Goal: Register for event/course: Sign up to attend an event or enroll in a course

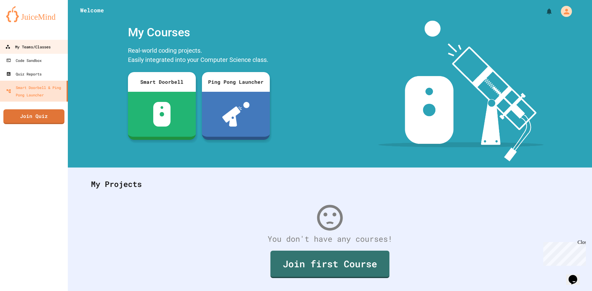
click at [20, 45] on div "My Teams/Classes" at bounding box center [27, 47] width 45 height 8
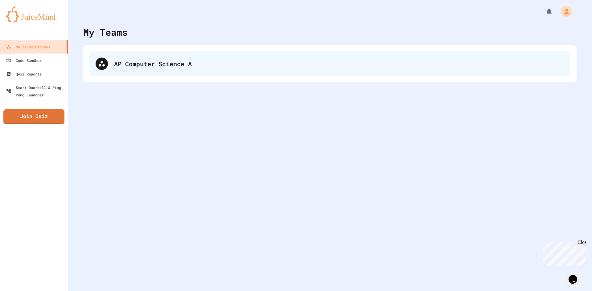
click at [142, 55] on div "AP Computer Science A" at bounding box center [329, 63] width 481 height 25
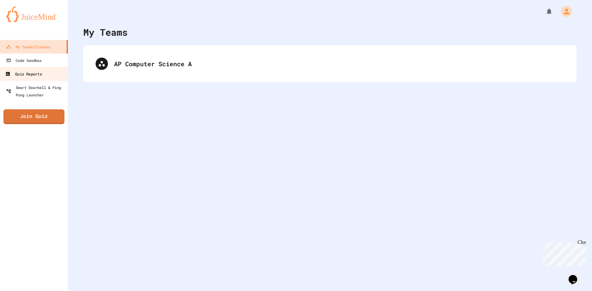
click at [41, 72] on div "Quiz Reports" at bounding box center [23, 74] width 36 height 8
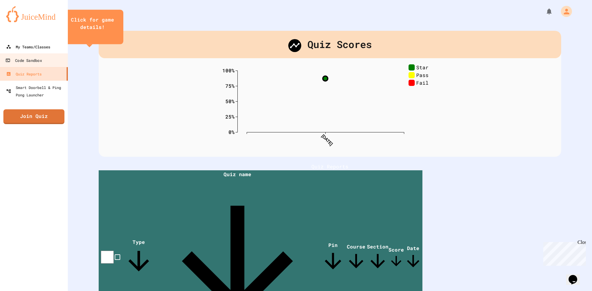
click at [38, 47] on div "My Teams/Classes" at bounding box center [28, 46] width 44 height 7
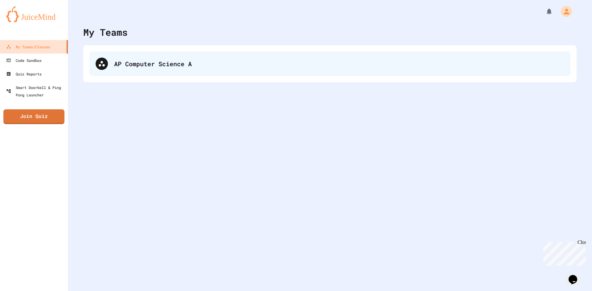
click at [135, 61] on div "AP Computer Science A" at bounding box center [339, 63] width 450 height 9
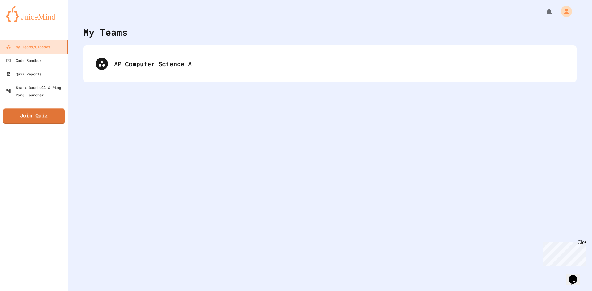
click at [27, 115] on link "Join Quiz" at bounding box center [34, 116] width 62 height 15
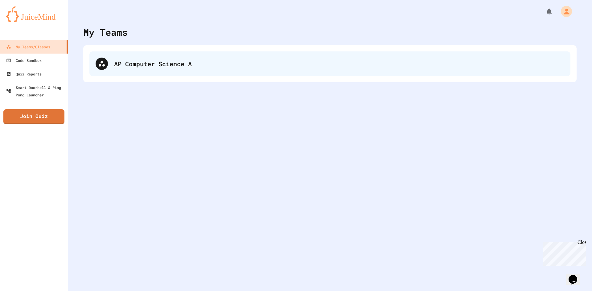
click at [121, 68] on div "AP Computer Science A" at bounding box center [339, 63] width 450 height 9
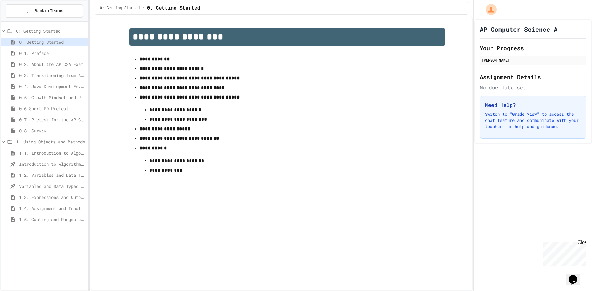
click at [37, 177] on span "1.2. Variables and Data Types" at bounding box center [52, 175] width 66 height 6
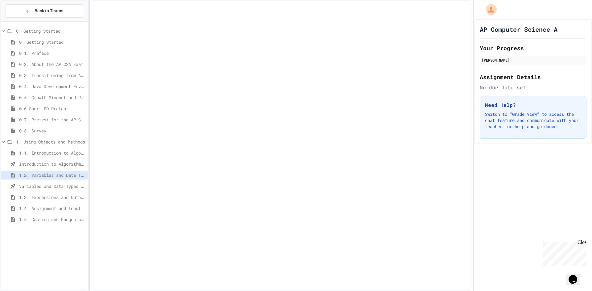
click at [38, 188] on span "Variables and Data Types - Quiz" at bounding box center [52, 186] width 66 height 6
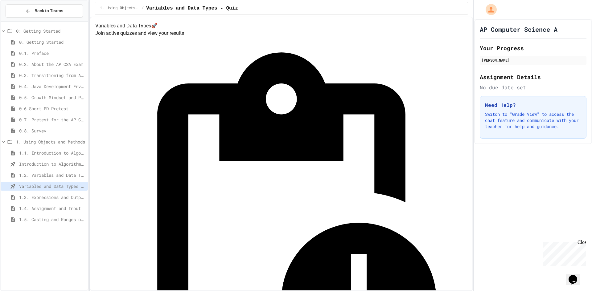
click at [42, 174] on span "1.2. Variables and Data Types" at bounding box center [52, 175] width 66 height 6
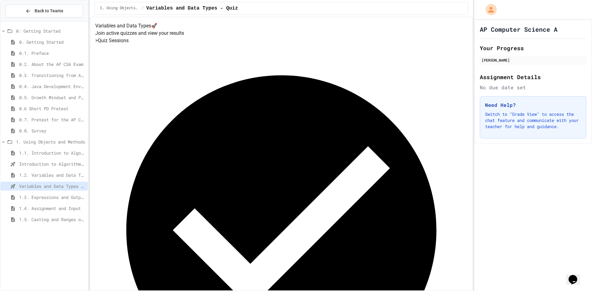
drag, startPoint x: 178, startPoint y: 177, endPoint x: 177, endPoint y: 283, distance: 106.4
click at [177, 283] on div "Variables and Data Types 🚀 Join active quizzes and view your results > Quiz Ses…" at bounding box center [281, 230] width 372 height 417
click at [114, 179] on div "Variables and Data Types 🚀 Join active quizzes and view your results > Quiz Ses…" at bounding box center [281, 230] width 372 height 417
click at [54, 154] on span "1.1. Introduction to Algorithms, Programming, and Compilers" at bounding box center [52, 153] width 66 height 6
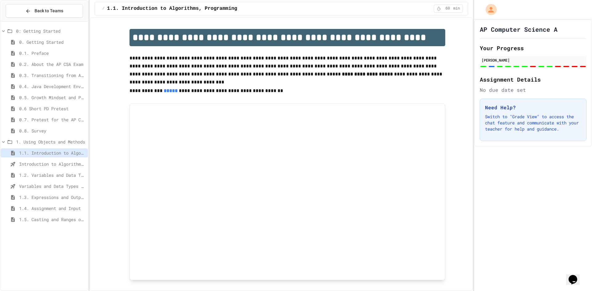
click at [48, 175] on span "1.2. Variables and Data Types" at bounding box center [52, 175] width 66 height 6
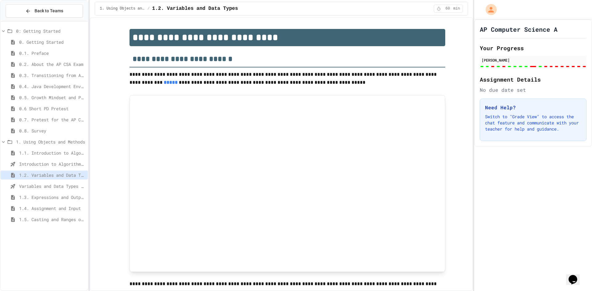
type input "*"
type input "**"
type input "******"
type input "*******"
type input "******"
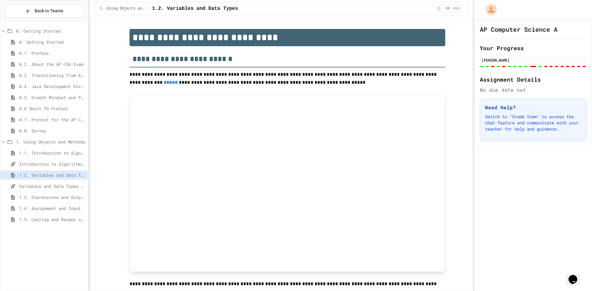
type input "******"
click at [46, 10] on span "Back to Teams" at bounding box center [49, 11] width 29 height 6
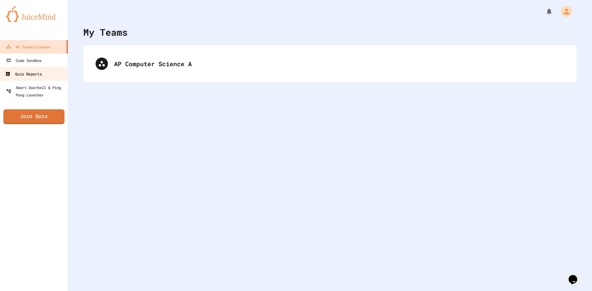
click at [53, 68] on link "Quiz Reports" at bounding box center [34, 74] width 70 height 14
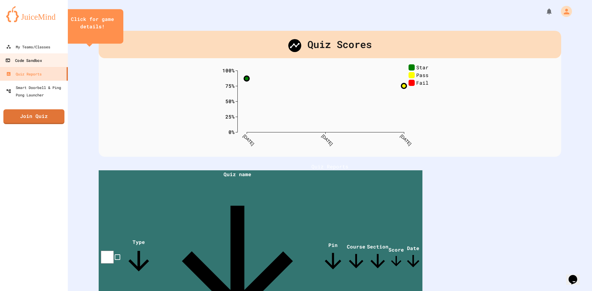
click at [53, 64] on link "Code Sandbox" at bounding box center [34, 60] width 70 height 14
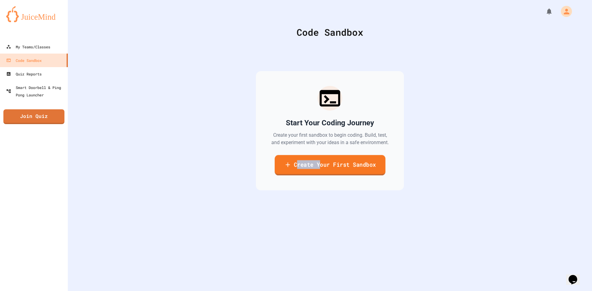
click at [315, 169] on link "Create Your First Sandbox" at bounding box center [329, 165] width 111 height 20
drag, startPoint x: 273, startPoint y: 78, endPoint x: 185, endPoint y: 82, distance: 88.3
type input "****"
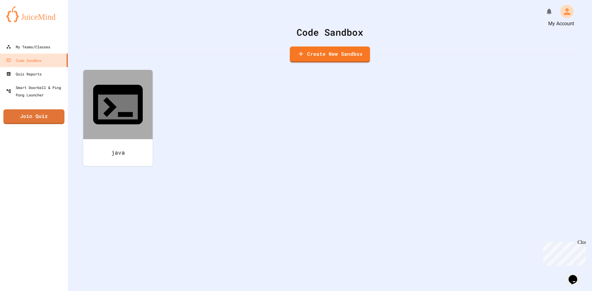
click at [564, 7] on icon "My Account" at bounding box center [567, 11] width 10 height 10
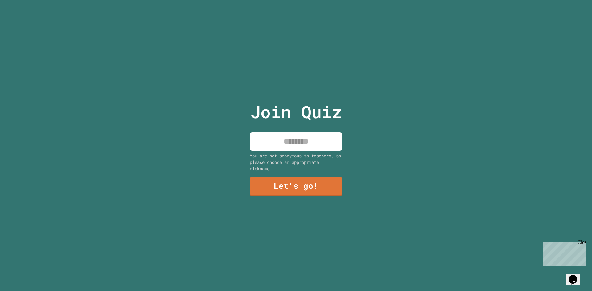
click at [313, 133] on input at bounding box center [296, 142] width 92 height 18
type input "**********"
click at [322, 178] on link "Let's go!" at bounding box center [296, 186] width 84 height 20
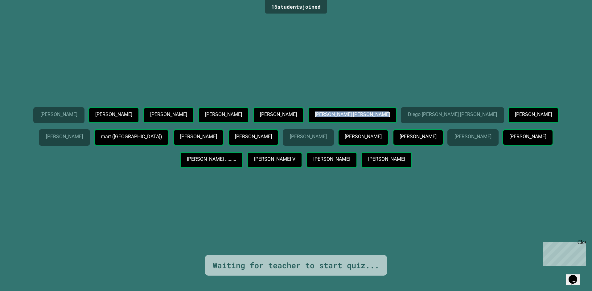
drag, startPoint x: 488, startPoint y: 69, endPoint x: 516, endPoint y: 103, distance: 44.0
click at [516, 103] on div "[PERSON_NAME] [PERSON_NAME] [PERSON_NAME] [PERSON_NAME] [PERSON_NAME] [PERSON_N…" at bounding box center [295, 135] width 561 height 240
drag, startPoint x: 536, startPoint y: 139, endPoint x: 541, endPoint y: 115, distance: 24.5
click at [326, 138] on p "[PERSON_NAME]" at bounding box center [308, 137] width 37 height 6
drag, startPoint x: 545, startPoint y: 83, endPoint x: 404, endPoint y: 64, distance: 141.8
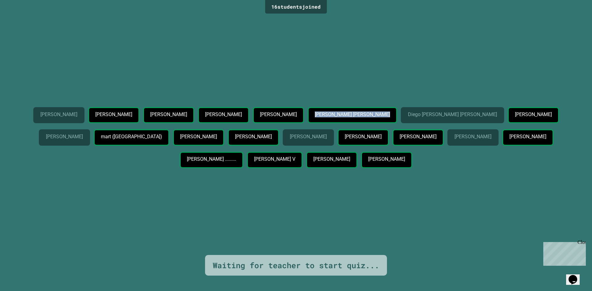
click at [410, 64] on div "[PERSON_NAME] [PERSON_NAME] [PERSON_NAME] [PERSON_NAME] [PERSON_NAME] [PERSON_N…" at bounding box center [295, 135] width 561 height 240
drag, startPoint x: 342, startPoint y: 101, endPoint x: 406, endPoint y: 115, distance: 65.5
click at [406, 115] on div "[PERSON_NAME] [PERSON_NAME] [PERSON_NAME] [PERSON_NAME] [PERSON_NAME] [PERSON_N…" at bounding box center [295, 139] width 561 height 64
drag, startPoint x: 121, startPoint y: 74, endPoint x: 554, endPoint y: 187, distance: 447.5
click at [554, 187] on div "[PERSON_NAME] [PERSON_NAME] [PERSON_NAME] [PERSON_NAME] [PERSON_NAME] [PERSON_N…" at bounding box center [295, 135] width 561 height 240
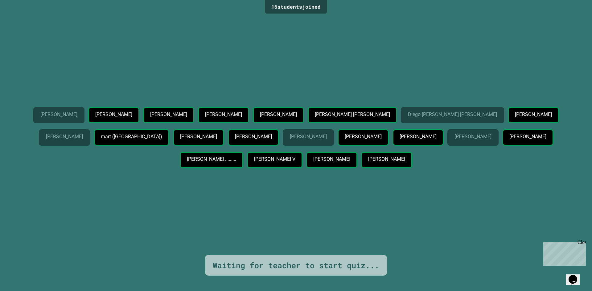
click at [527, 208] on div "[PERSON_NAME] [PERSON_NAME] [PERSON_NAME] [PERSON_NAME] [PERSON_NAME] [PERSON_N…" at bounding box center [295, 135] width 561 height 240
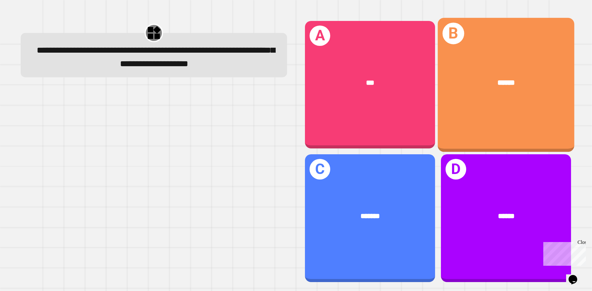
click at [498, 79] on span "******" at bounding box center [507, 82] width 18 height 7
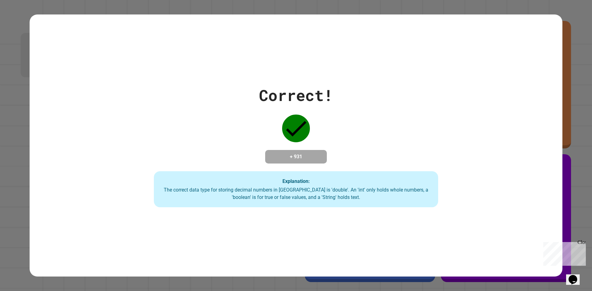
drag, startPoint x: 459, startPoint y: 37, endPoint x: 438, endPoint y: 36, distance: 21.3
click at [438, 36] on div "Correct! + 931 Explanation: The correct data type for storing decimal numbers i…" at bounding box center [296, 145] width 533 height 262
click at [438, 37] on div "Correct! + 931 Explanation: The correct data type for storing decimal numbers i…" at bounding box center [296, 145] width 533 height 262
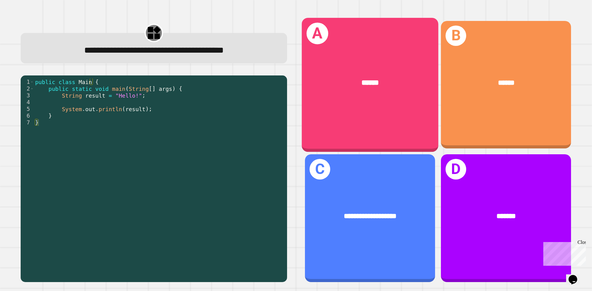
click at [369, 65] on div "******" at bounding box center [370, 82] width 137 height 41
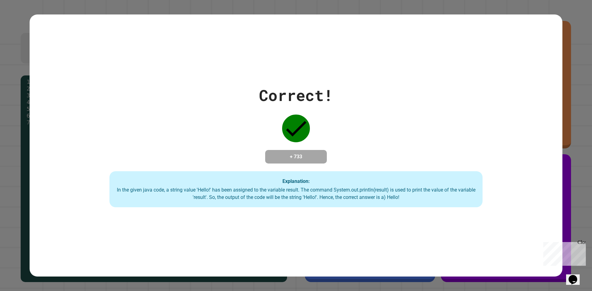
drag, startPoint x: 317, startPoint y: 23, endPoint x: 264, endPoint y: 50, distance: 59.8
click at [264, 50] on div "Correct! + 733 Explanation: In the given java code, a string value 'Hello!' has…" at bounding box center [296, 145] width 533 height 262
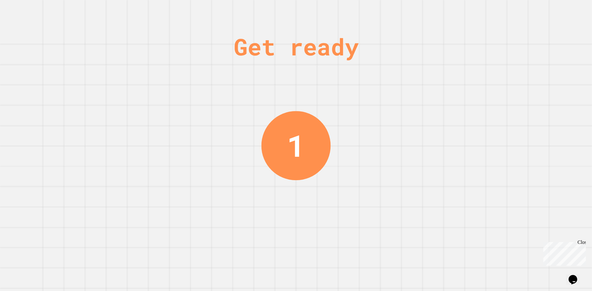
drag, startPoint x: 446, startPoint y: 221, endPoint x: 450, endPoint y: 209, distance: 12.9
click at [449, 212] on div "Get ready 1" at bounding box center [296, 145] width 592 height 291
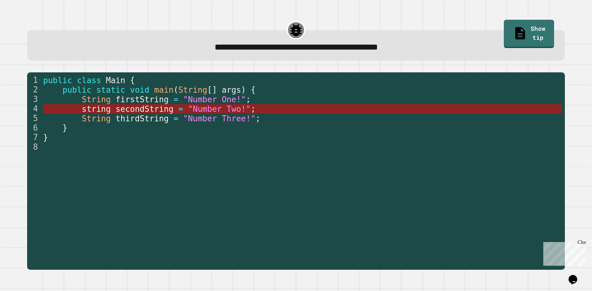
click at [188, 106] on span ""Number Two!"" at bounding box center [219, 109] width 63 height 9
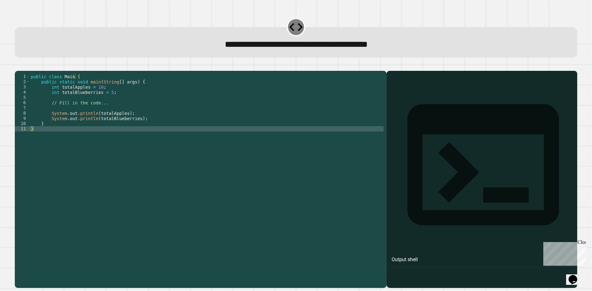
drag, startPoint x: 228, startPoint y: 68, endPoint x: 219, endPoint y: 57, distance: 15.1
click at [227, 66] on div "1 2 3 4 5 6 7 8 9 10 11 public class Main { public static void main ( String [ …" at bounding box center [296, 176] width 562 height 225
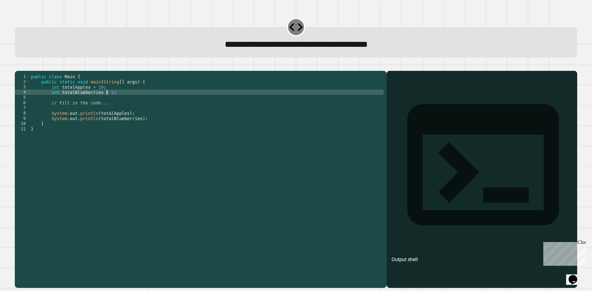
click at [106, 102] on div "public class Main { public static void main ( String [ ] args ) { int totalAppl…" at bounding box center [207, 173] width 354 height 199
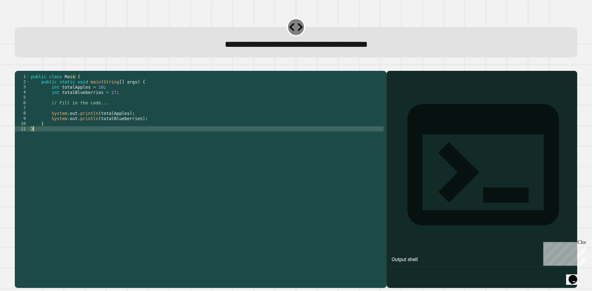
click at [268, 149] on div "public class Main { public static void main ( String [ ] args ) { int totalAppl…" at bounding box center [207, 173] width 354 height 199
type textarea "*"
click at [582, 245] on div "Close" at bounding box center [581, 244] width 8 height 8
click at [18, 66] on icon "button" at bounding box center [18, 66] width 0 height 0
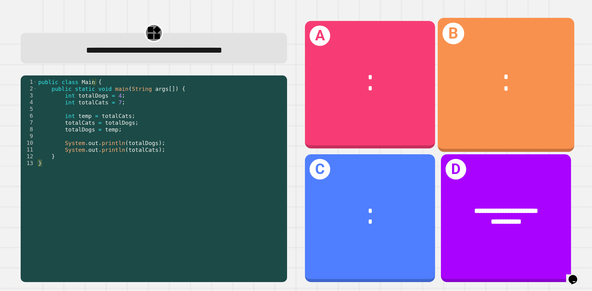
click at [483, 74] on div "*" at bounding box center [506, 77] width 106 height 11
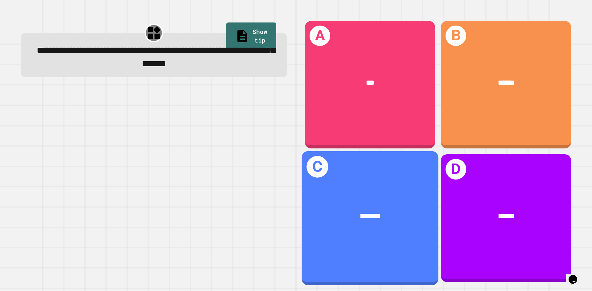
click at [408, 185] on div "C *******" at bounding box center [370, 218] width 137 height 134
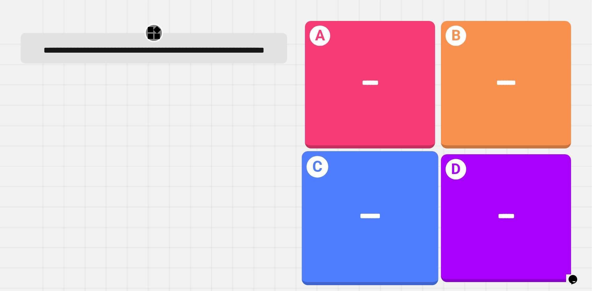
click at [383, 219] on div "*******" at bounding box center [370, 216] width 137 height 41
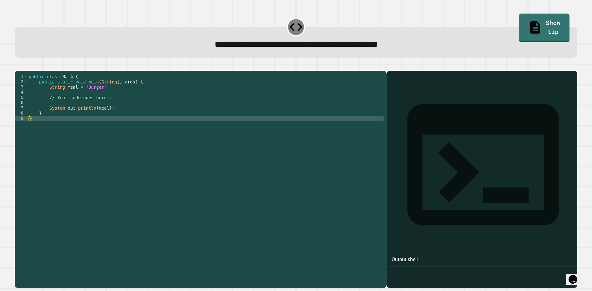
click at [102, 116] on div "public class Main { public static void main ( String [ ] args ) { String meal =…" at bounding box center [205, 173] width 356 height 199
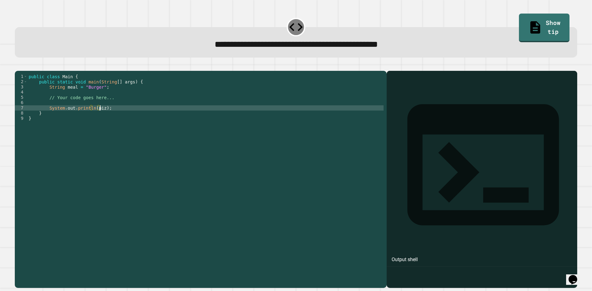
scroll to position [0, 5]
click at [95, 116] on div "public class Main { public static void main ( String [ ] args ) { String meal =…" at bounding box center [205, 173] width 356 height 199
type textarea "**********"
click at [24, 72] on icon "button" at bounding box center [21, 70] width 3 height 4
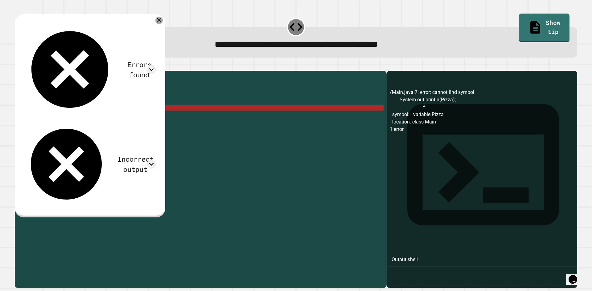
click at [163, 21] on icon at bounding box center [158, 20] width 7 height 7
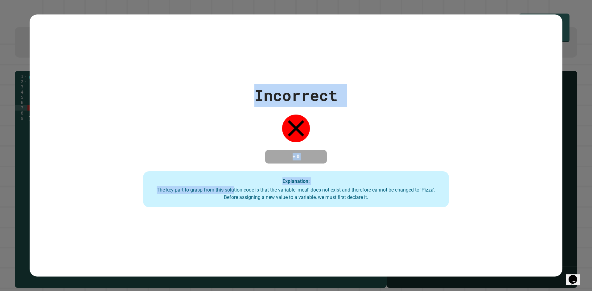
drag, startPoint x: 150, startPoint y: 112, endPoint x: 272, endPoint y: 178, distance: 138.9
click at [250, 189] on div "Incorrect + 0 Explanation: The key part to grasp from this solution code is tha…" at bounding box center [296, 146] width 437 height 124
click at [356, 126] on div "Incorrect + 0 Explanation: The key part to grasp from this solution code is tha…" at bounding box center [296, 146] width 437 height 124
